Goal: Task Accomplishment & Management: Complete application form

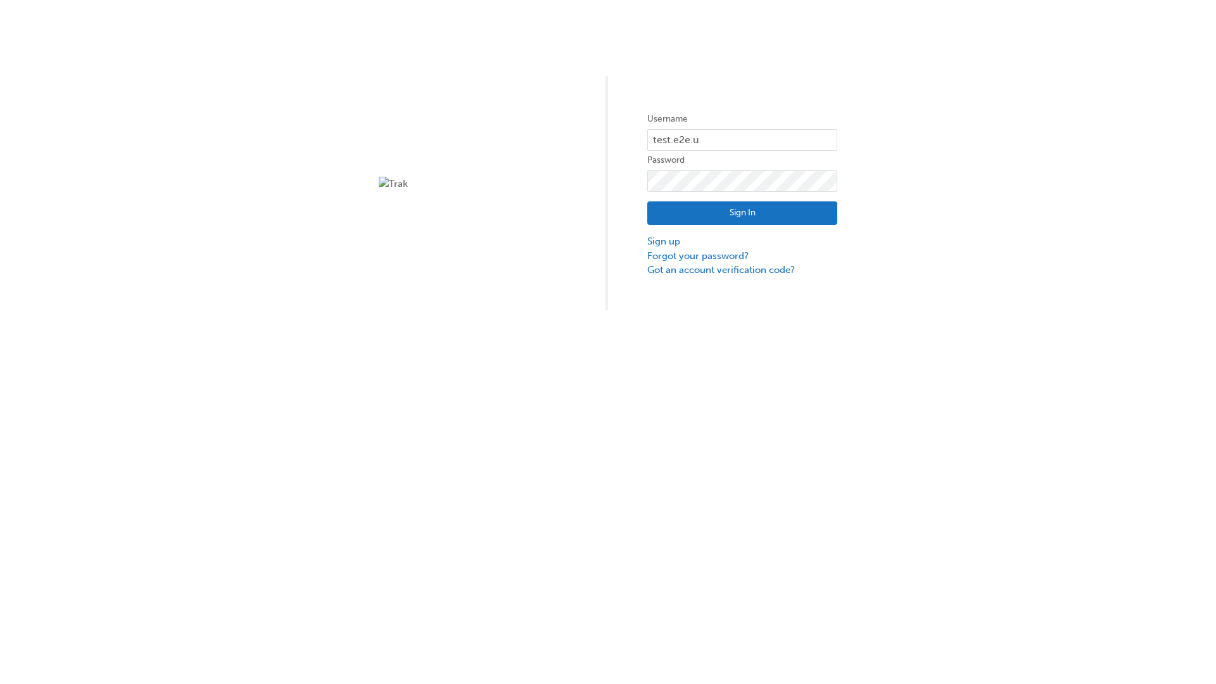
type input "test.e2e.user14"
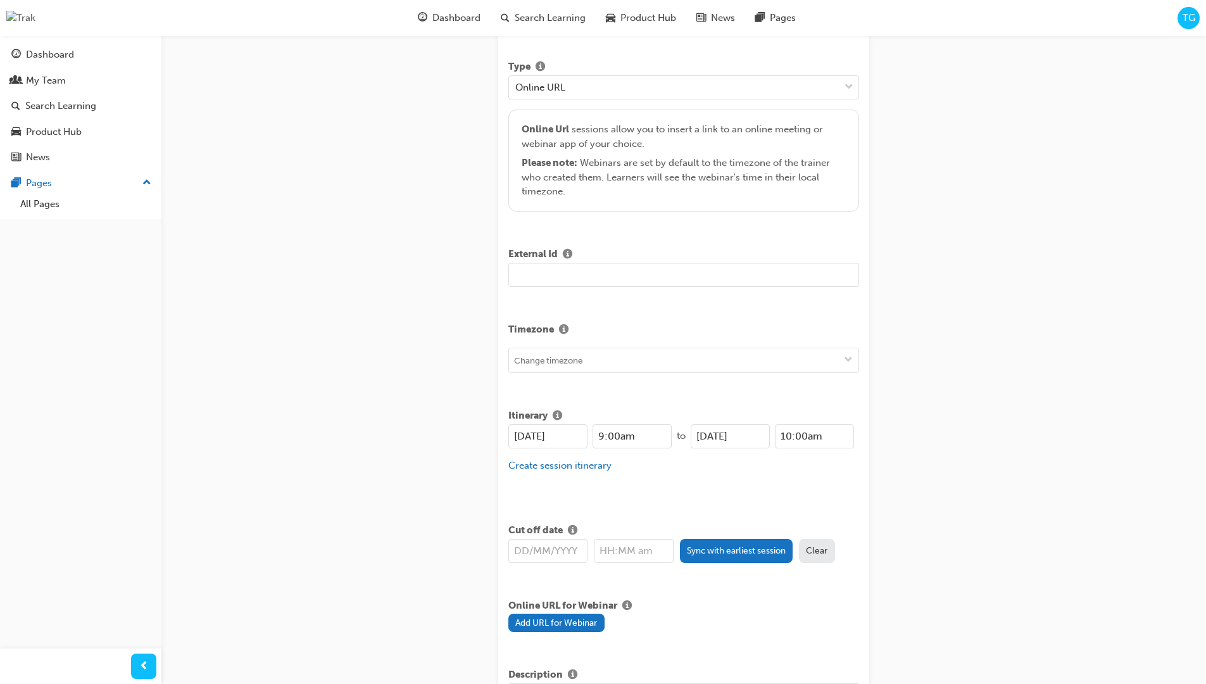
type input "Title for testing purposes"
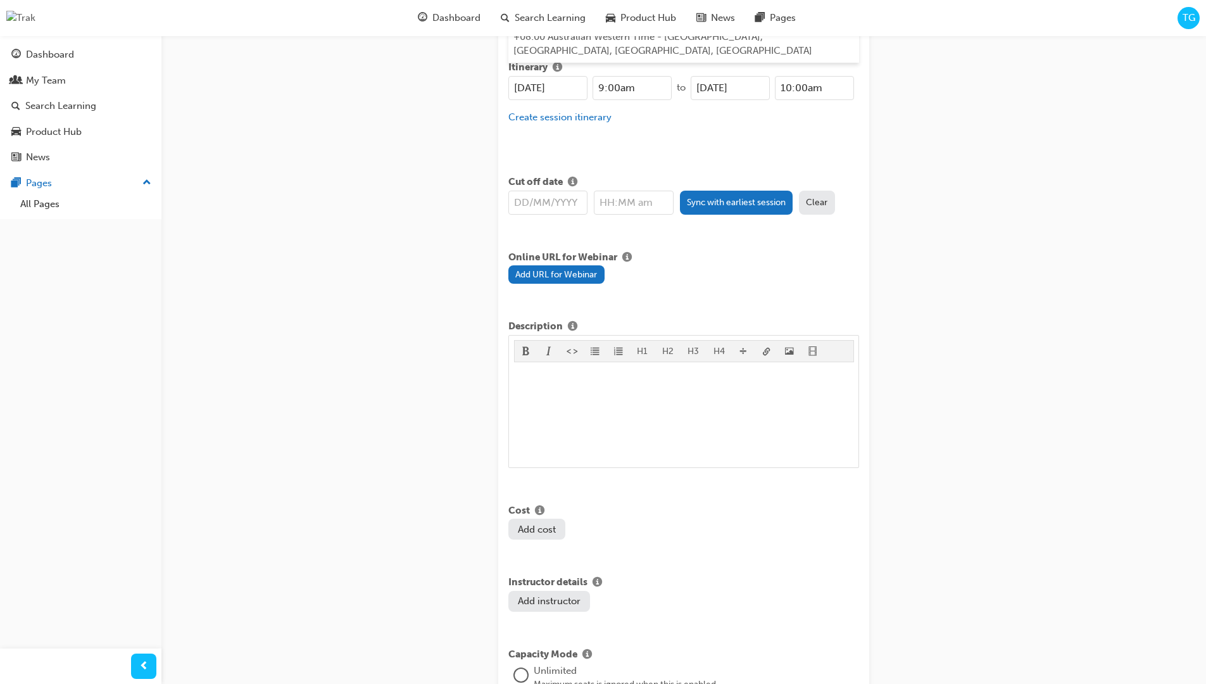
type input "australian western time"
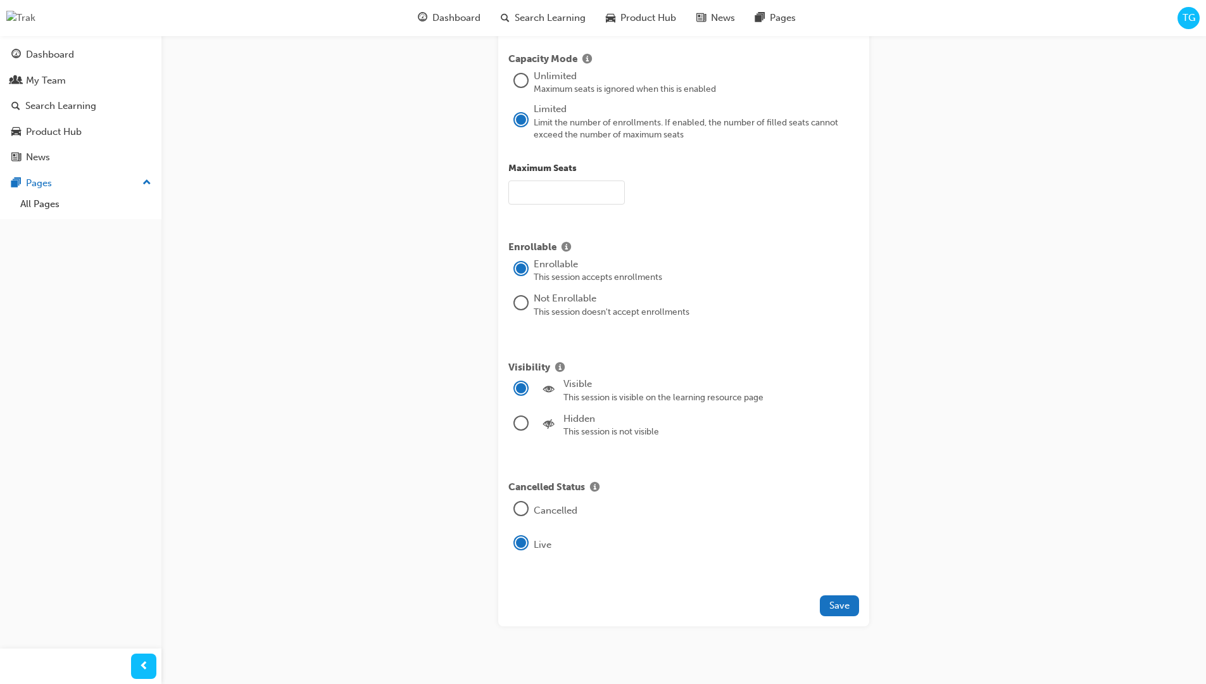
type input "21"
type input "[DATE]"
type input "9:00am"
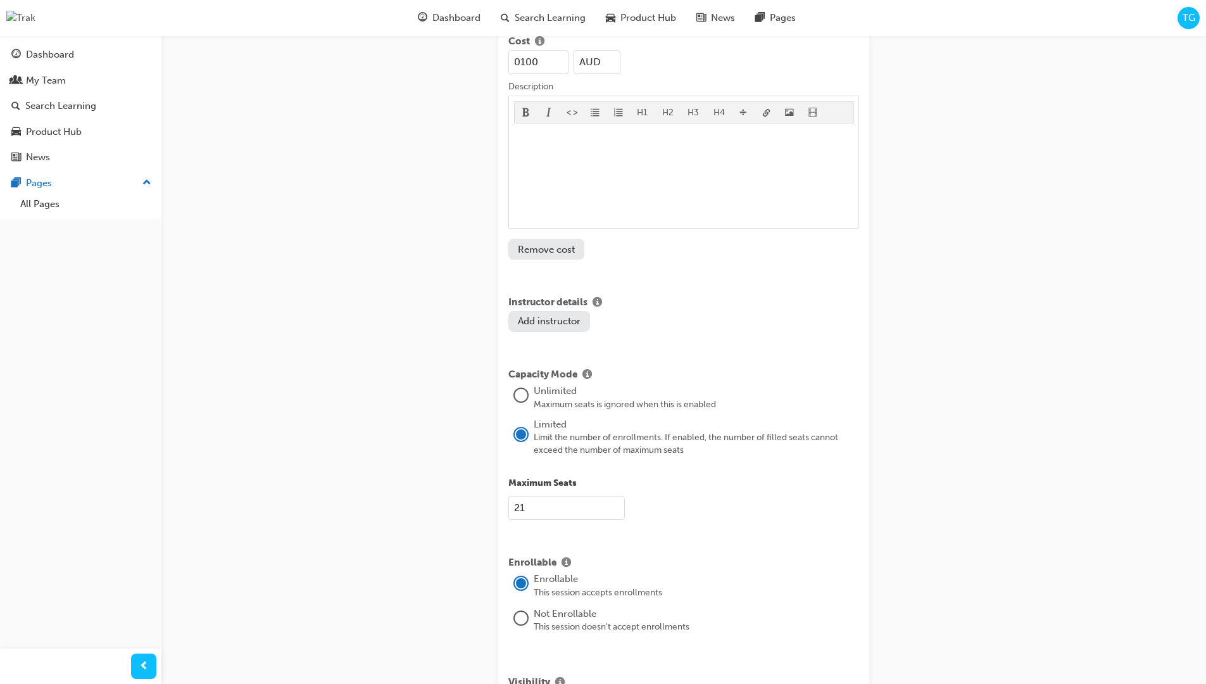
type input "100"
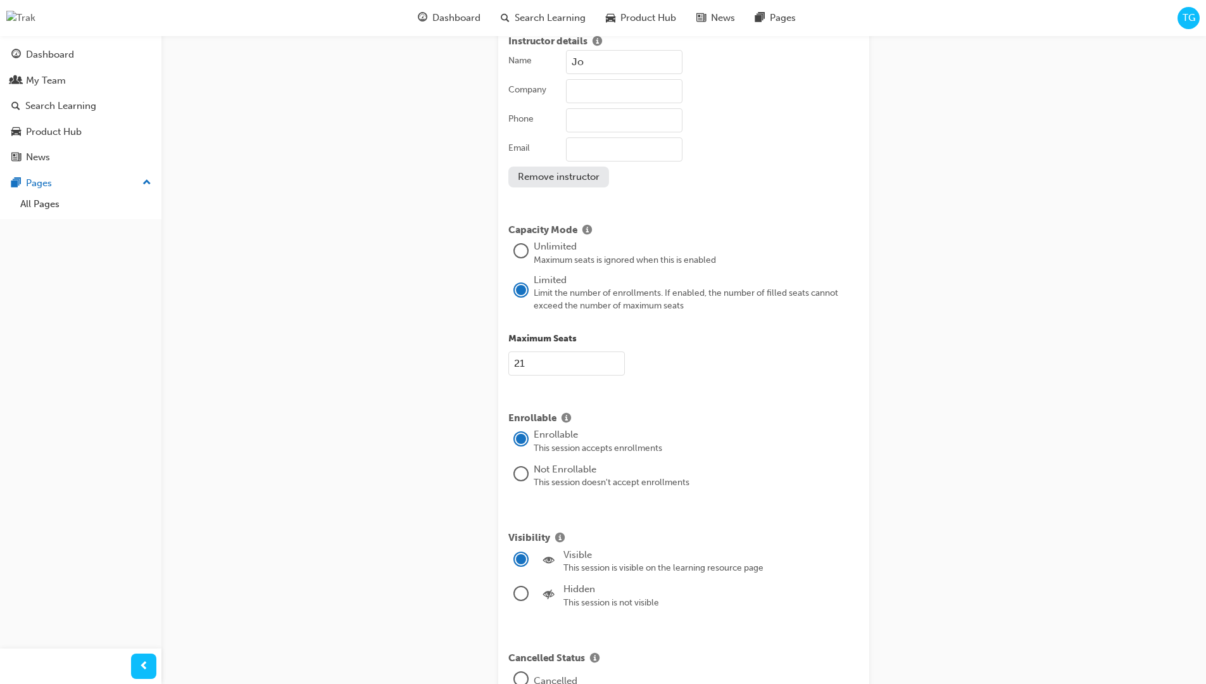
type input "[PERSON_NAME]"
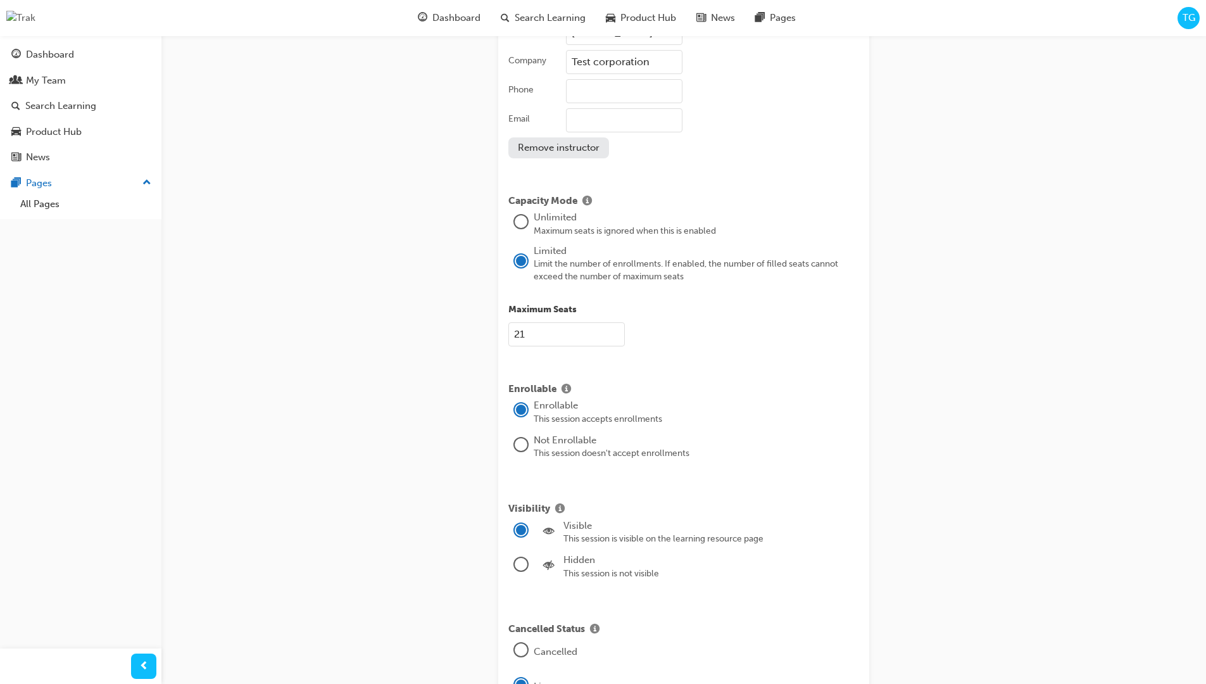
type input "Test corporation"
